Goal: Task Accomplishment & Management: Use online tool/utility

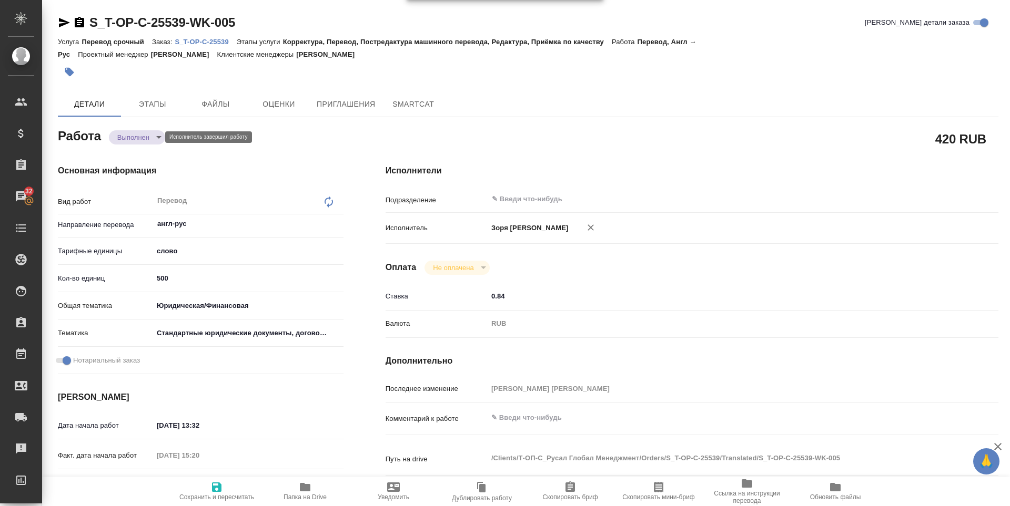
click at [143, 133] on body "🙏 .cls-1 fill:#fff; AWATERA [PERSON_NAME] Спецификации Заказы 32 Чаты Todo Прое…" at bounding box center [505, 253] width 1010 height 506
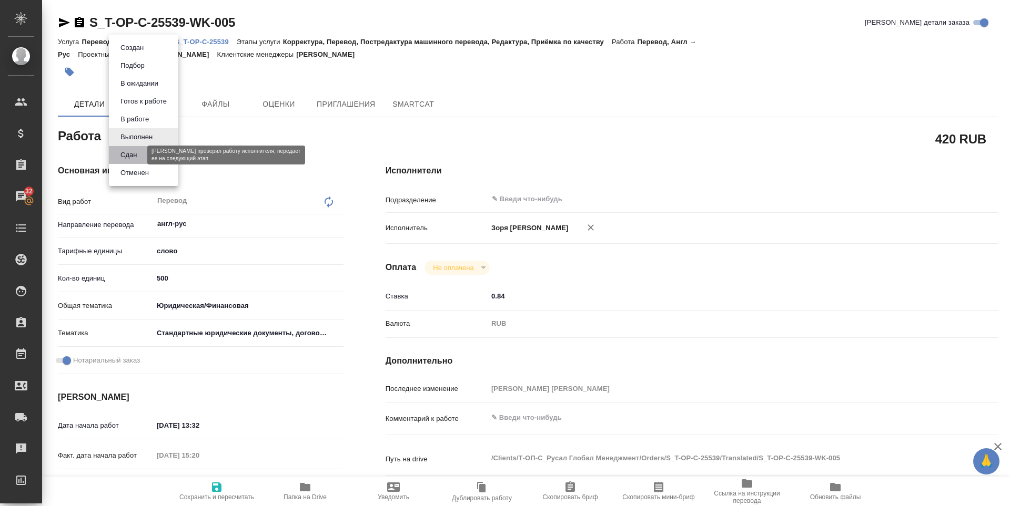
click at [133, 150] on button "Сдан" at bounding box center [128, 155] width 23 height 12
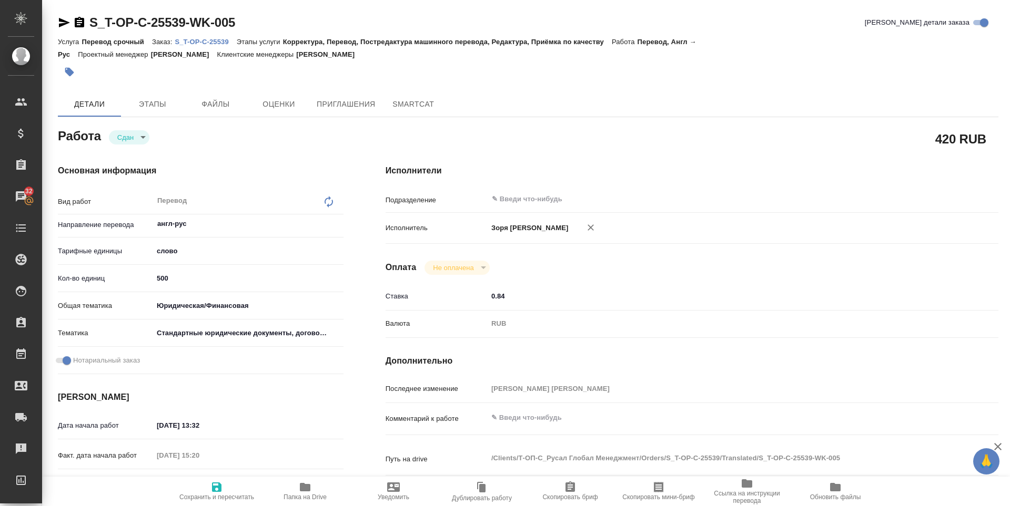
type textarea "x"
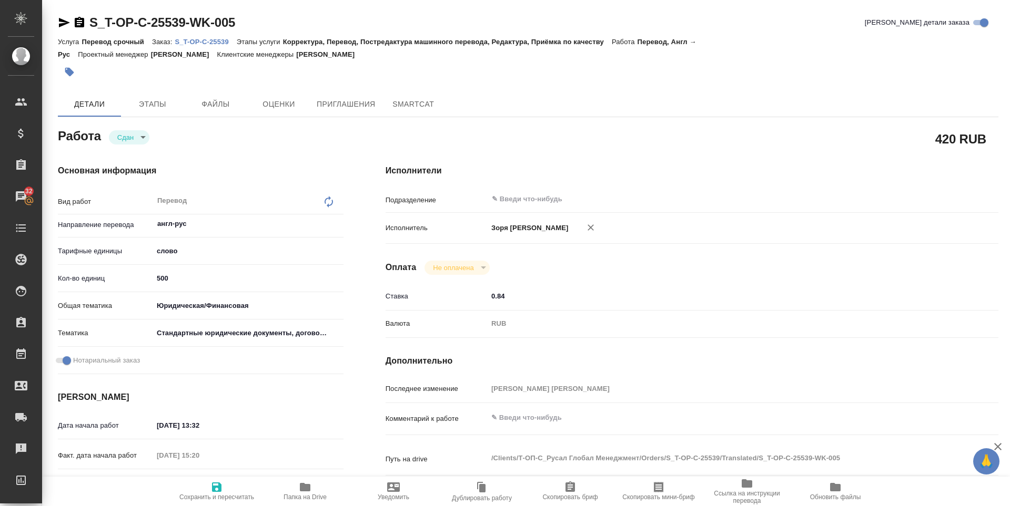
type textarea "x"
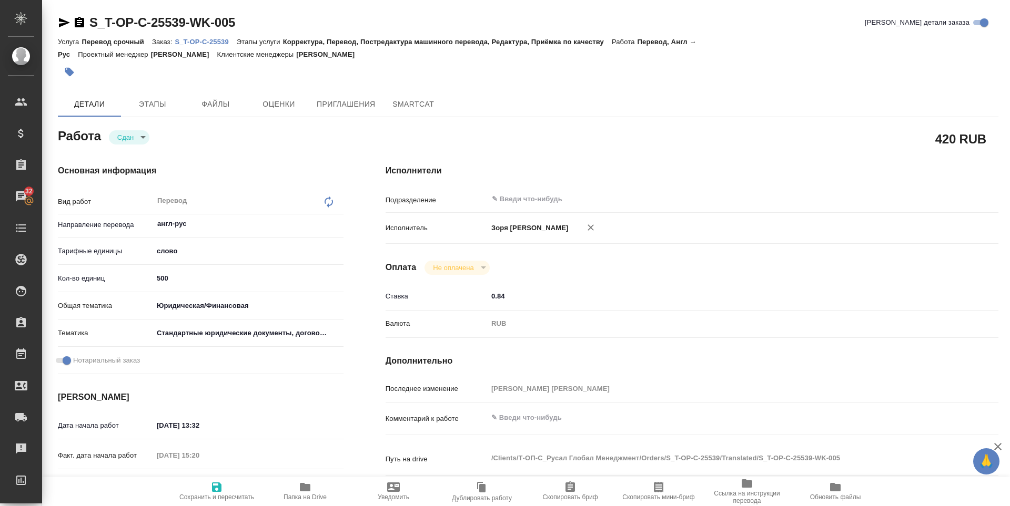
type textarea "x"
